Goal: Find contact information: Find contact information

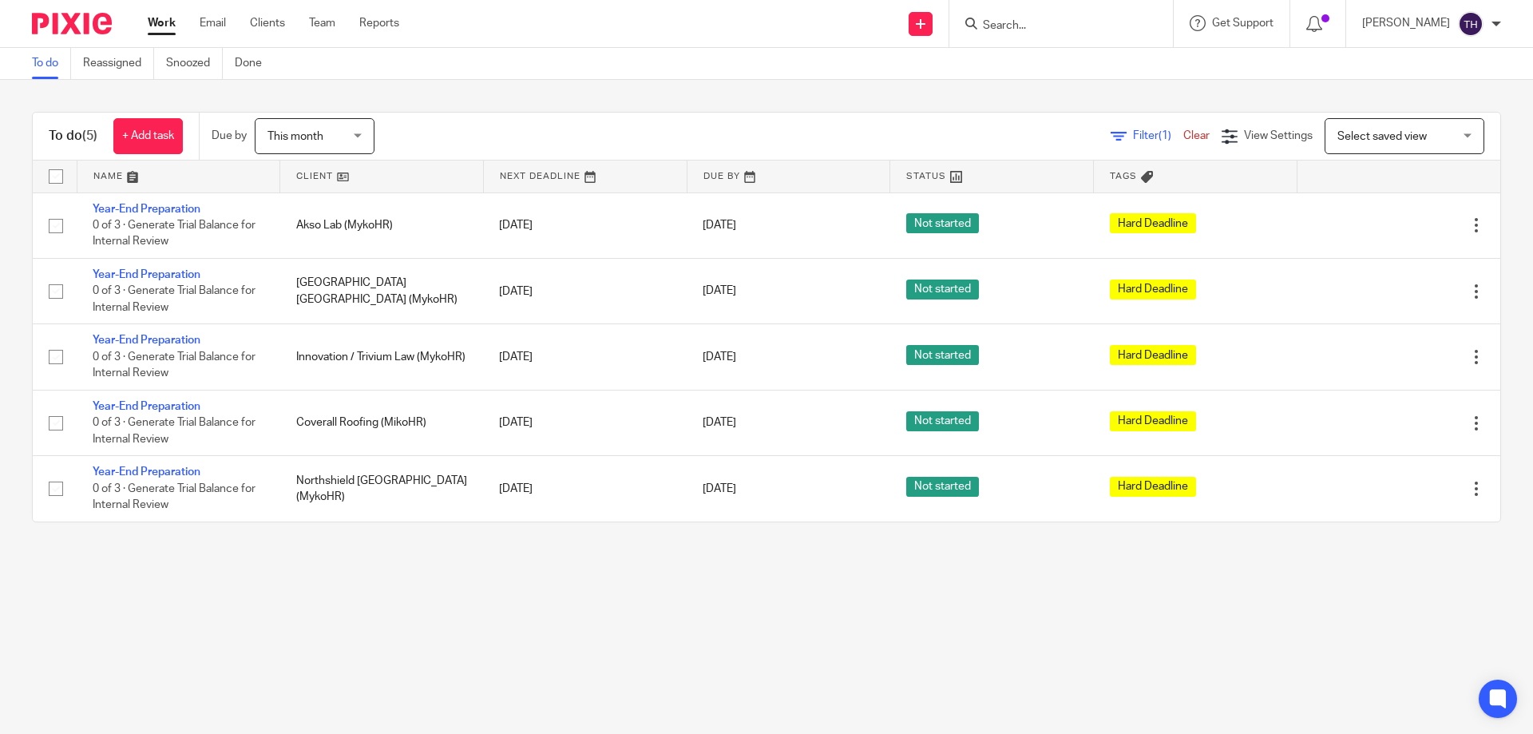
click at [1047, 22] on input "Search" at bounding box center [1053, 26] width 144 height 14
drag, startPoint x: 1065, startPoint y: 17, endPoint x: 1027, endPoint y: 26, distance: 39.5
click at [1027, 26] on form "[PERSON_NAME]" at bounding box center [1066, 24] width 170 height 20
click at [1027, 26] on input "[PERSON_NAME]" at bounding box center [1053, 26] width 144 height 14
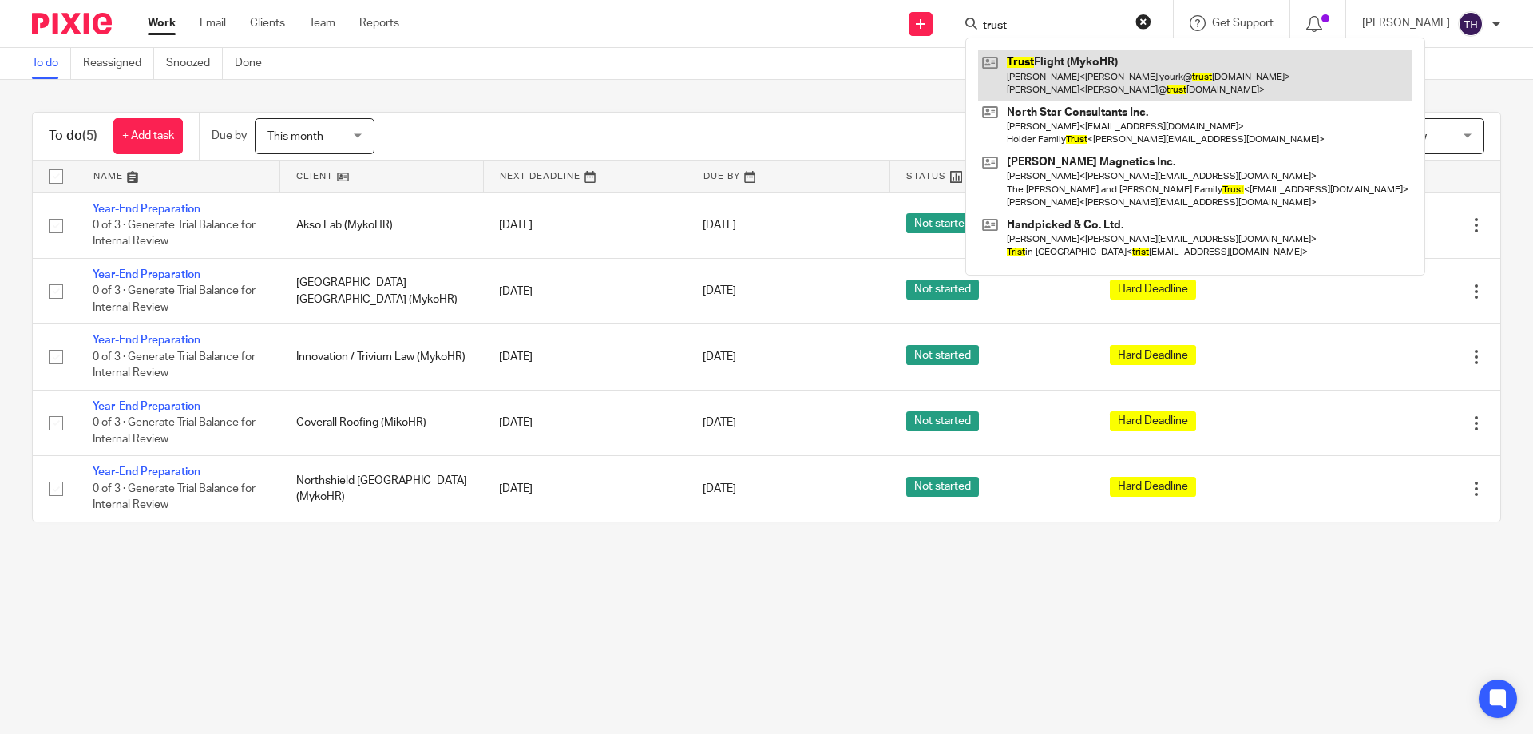
type input "trust"
click at [1047, 80] on link at bounding box center [1195, 74] width 434 height 49
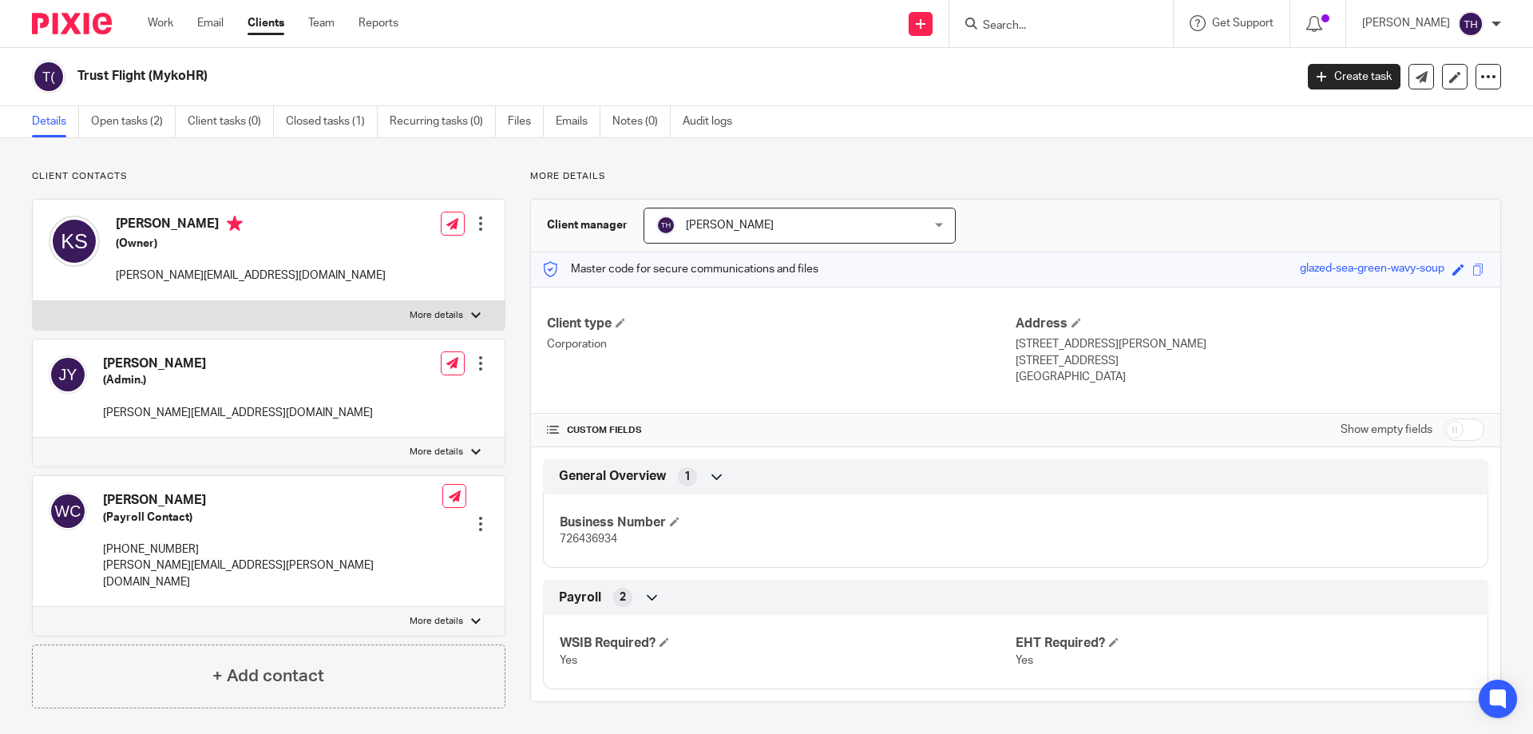
click at [147, 554] on p "[PHONE_NUMBER]" at bounding box center [272, 549] width 339 height 16
click at [148, 554] on p "[PHONE_NUMBER]" at bounding box center [272, 549] width 339 height 16
click at [148, 554] on p "672-205-0375" at bounding box center [272, 549] width 339 height 16
copy div "672-205-0375"
